Goal: Task Accomplishment & Management: Complete application form

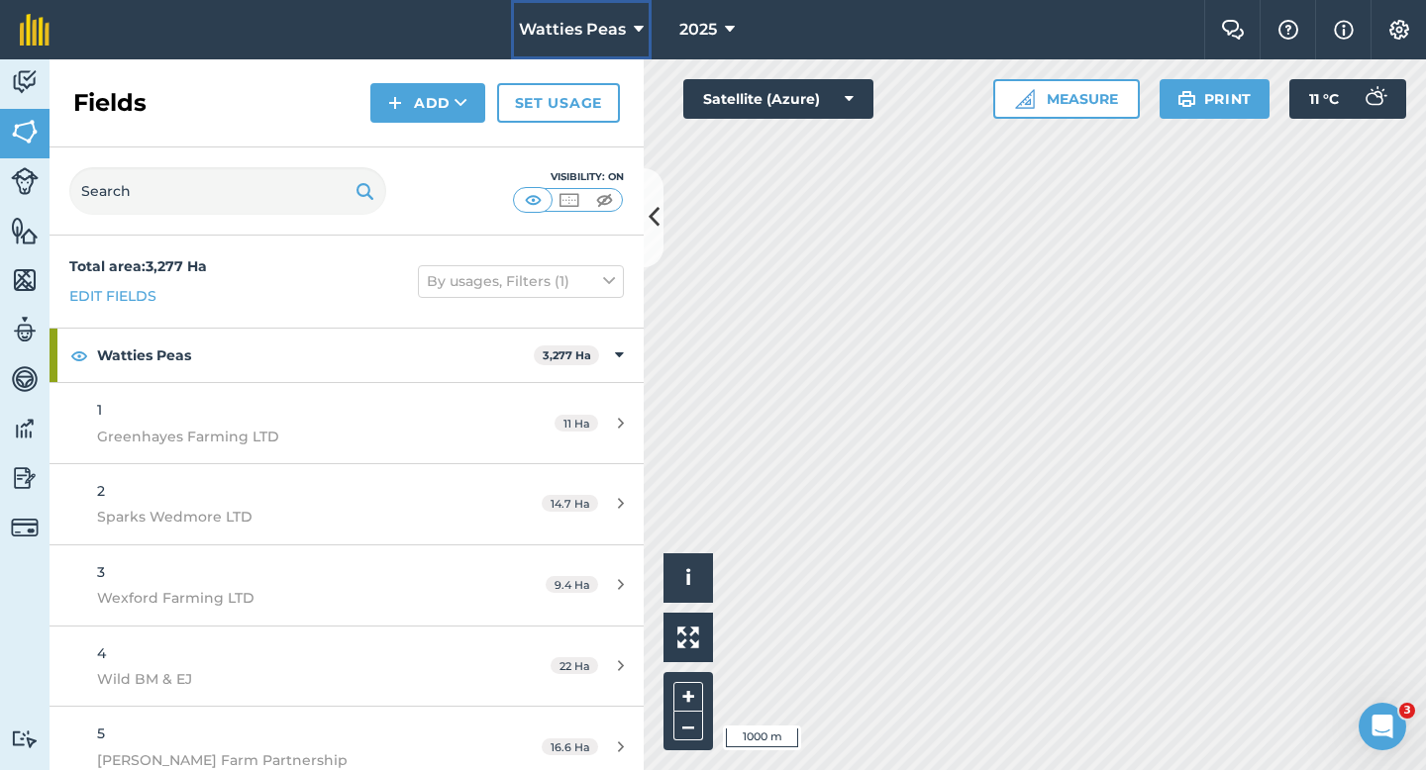
click at [601, 58] on button "Watties Peas" at bounding box center [581, 29] width 141 height 59
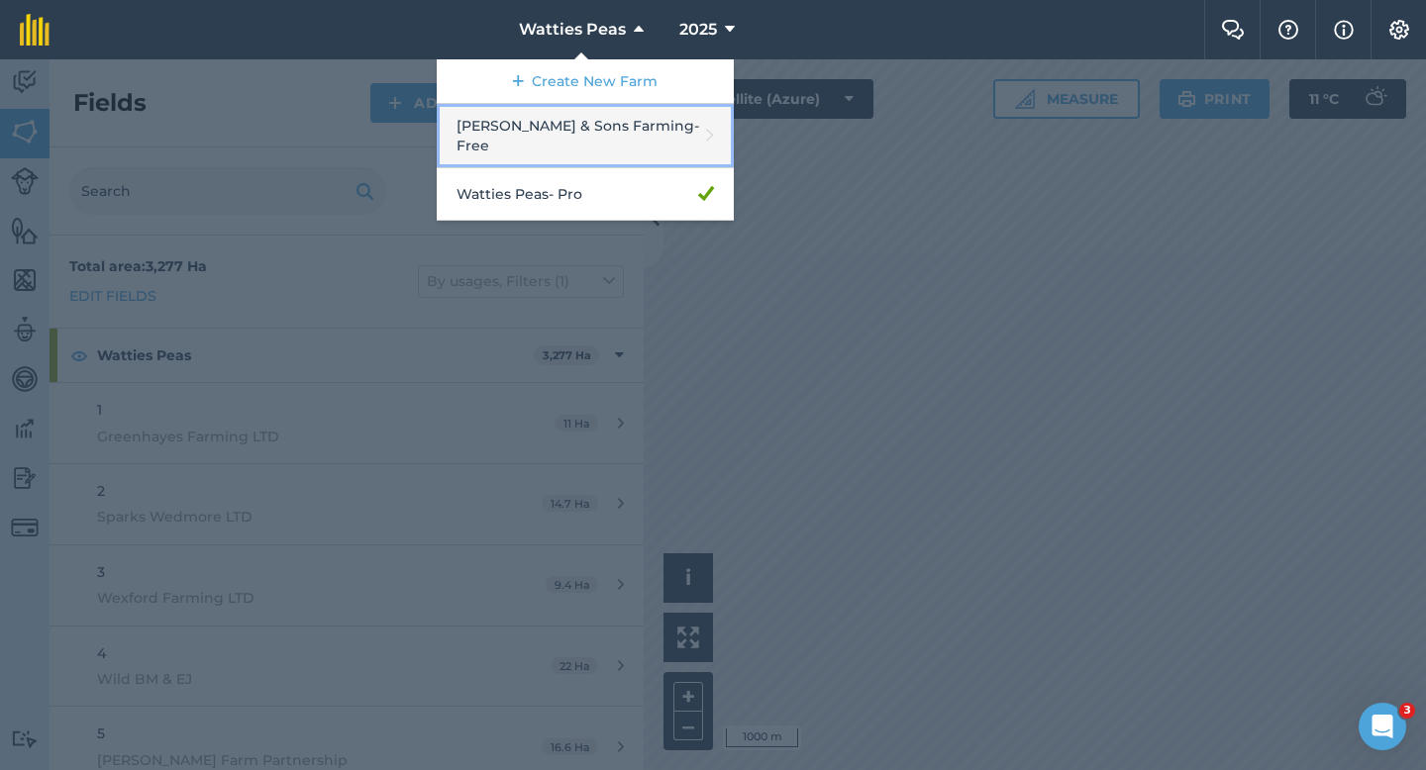
click at [593, 133] on link "[PERSON_NAME] & Sons Farming - Free" at bounding box center [585, 136] width 297 height 64
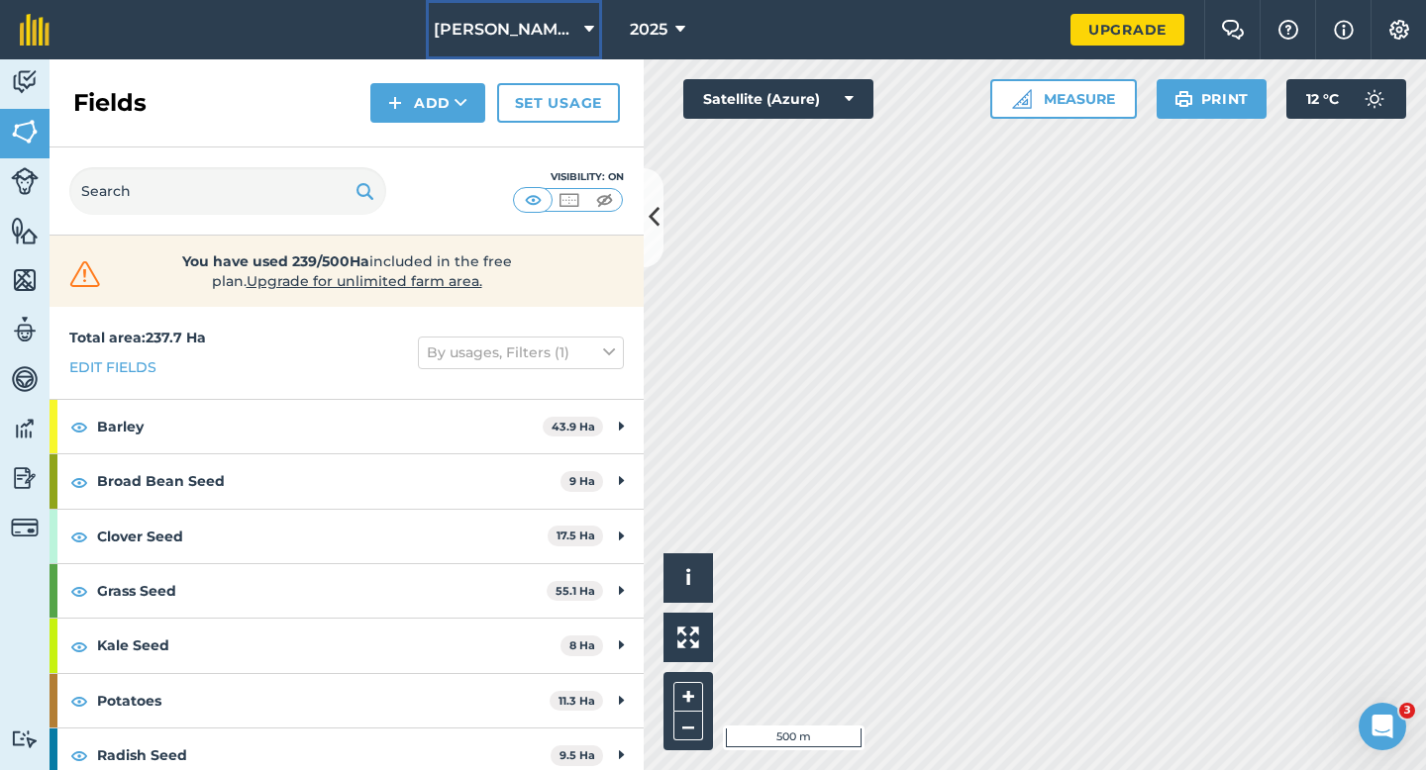
click at [543, 39] on span "[PERSON_NAME] & Sons Farming" at bounding box center [505, 30] width 143 height 24
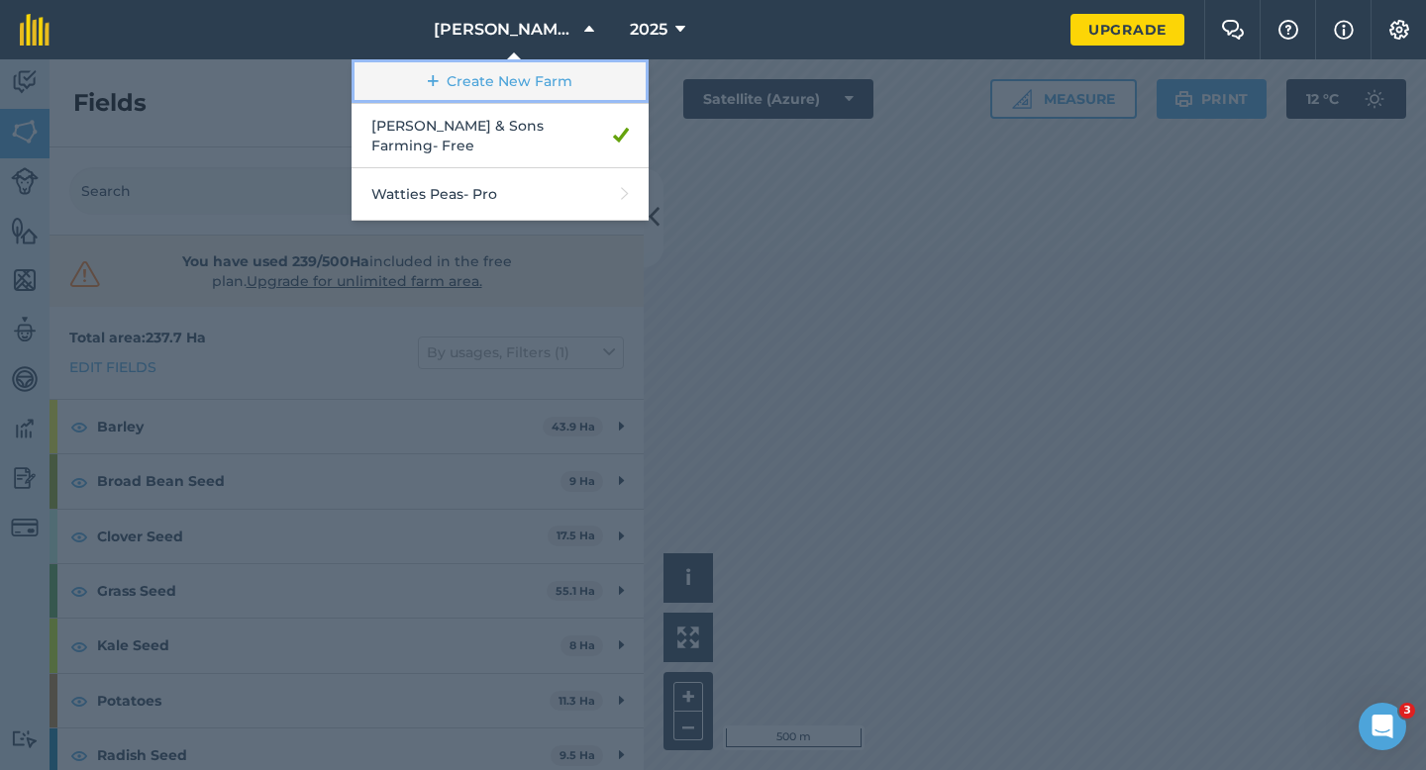
click at [543, 69] on link "Create New Farm" at bounding box center [500, 81] width 297 height 45
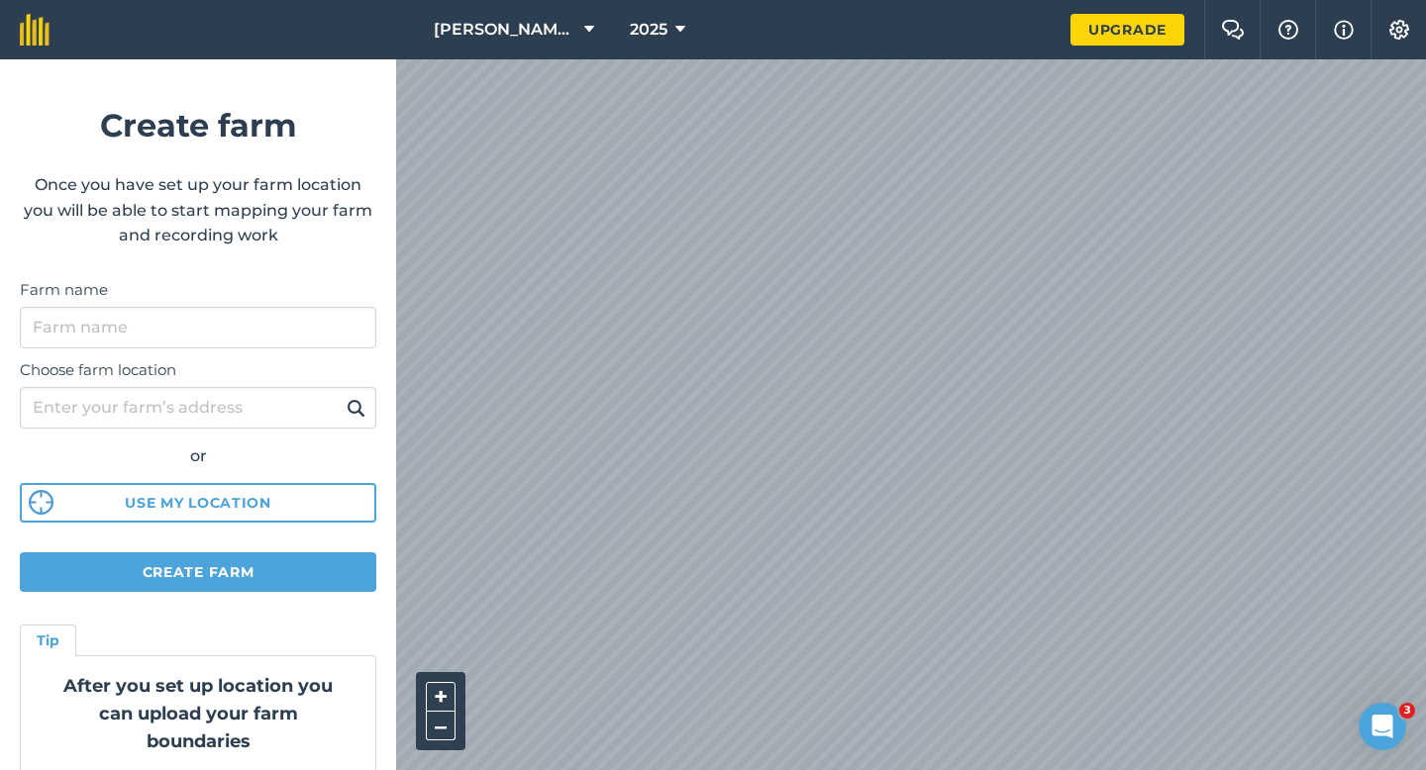
click at [329, 306] on div "Farm name" at bounding box center [198, 313] width 356 height 70
click at [332, 323] on input "Farm name" at bounding box center [198, 328] width 356 height 42
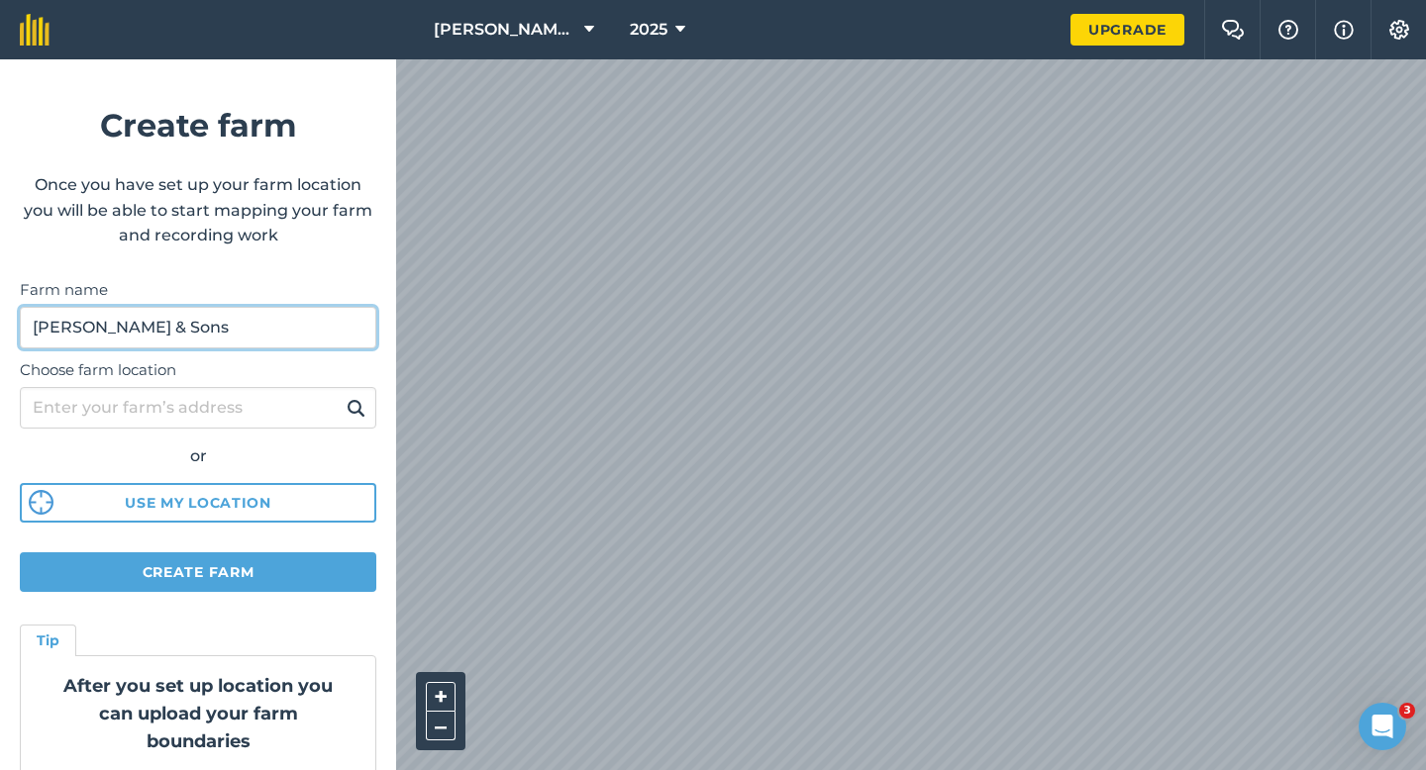
type input "[PERSON_NAME] & Sons"
click at [955, 59] on div "[PERSON_NAME] & Sons Farming 2025 Upgrade Farm Chat Help Info Settings Create f…" at bounding box center [713, 29] width 1426 height 59
